Goal: Task Accomplishment & Management: Manage account settings

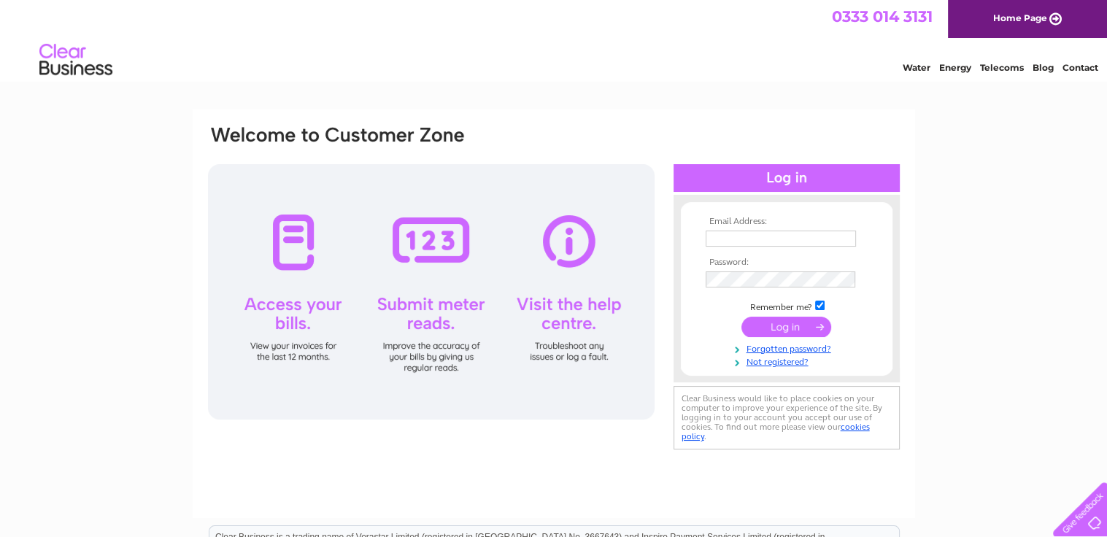
type input "[EMAIL_ADDRESS][DOMAIN_NAME]"
click at [773, 326] on input "submit" at bounding box center [786, 327] width 90 height 20
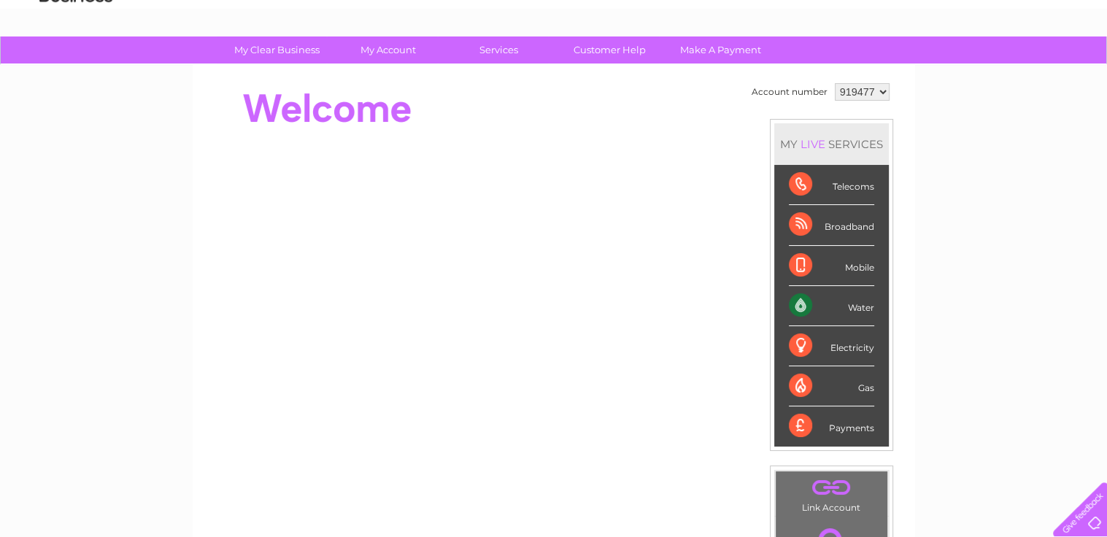
scroll to position [146, 0]
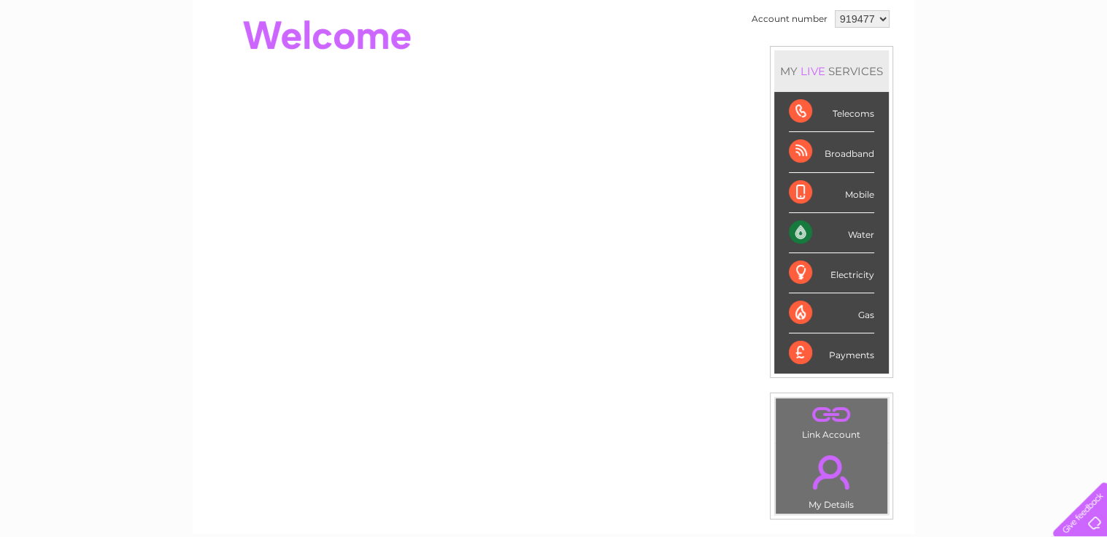
click at [882, 18] on select "919477" at bounding box center [862, 19] width 55 height 18
click at [970, 191] on div "My Clear Business Login Details My Details My Preferences Link Account My Accou…" at bounding box center [553, 374] width 1107 height 820
